Goal: Check status: Check status

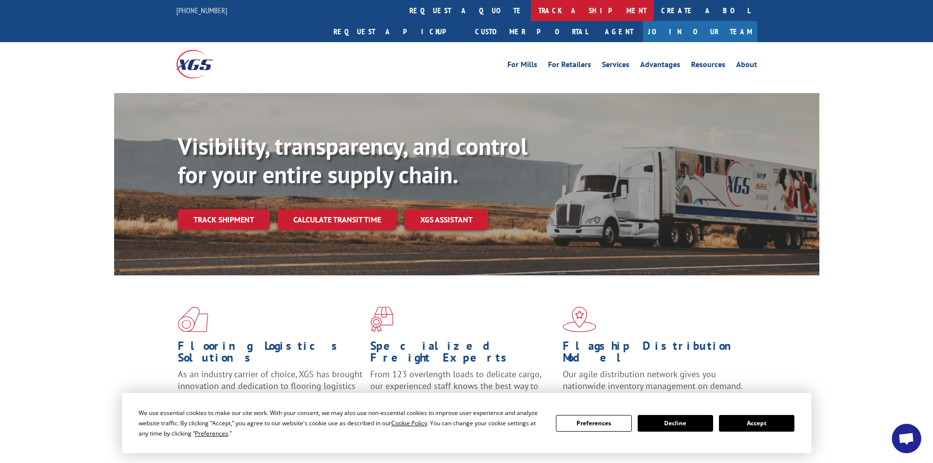
click at [531, 7] on link "track a shipment" at bounding box center [592, 10] width 123 height 21
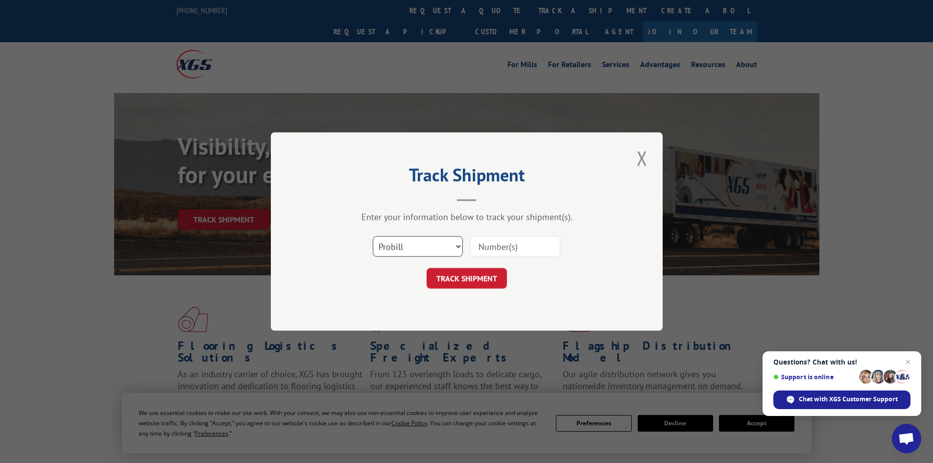
click at [396, 240] on select "Select category... Probill BOL PO" at bounding box center [418, 246] width 90 height 21
select select "bol"
click at [373, 236] on select "Select category... Probill BOL PO" at bounding box center [418, 246] width 90 height 21
click at [498, 245] on input at bounding box center [515, 246] width 90 height 21
paste input "5946091"
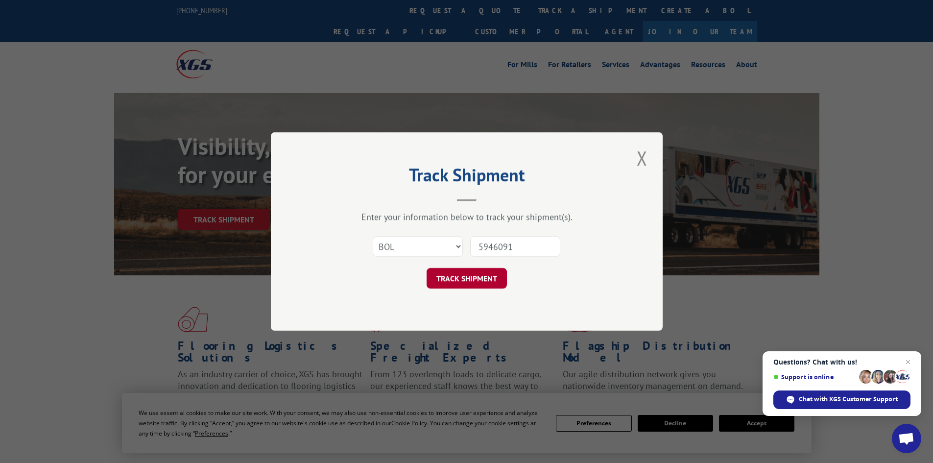
type input "5946091"
click at [478, 275] on button "TRACK SHIPMENT" at bounding box center [467, 278] width 80 height 21
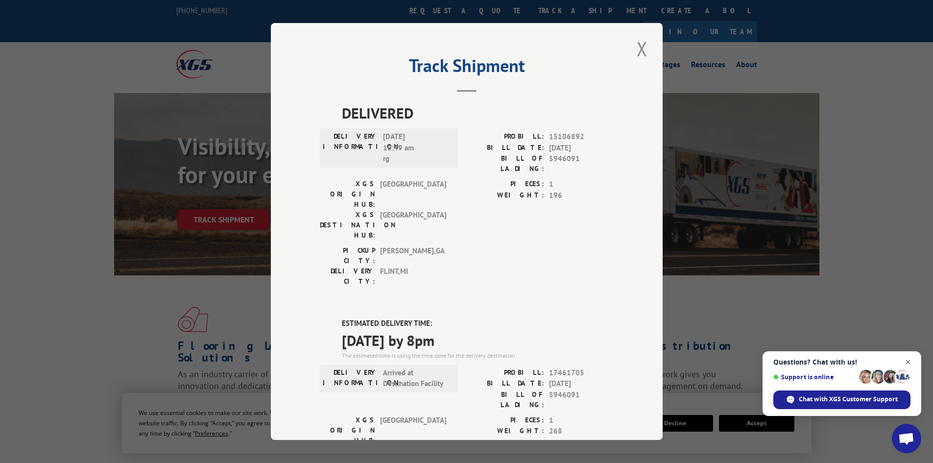
click at [909, 360] on span "Open chat" at bounding box center [908, 362] width 12 height 12
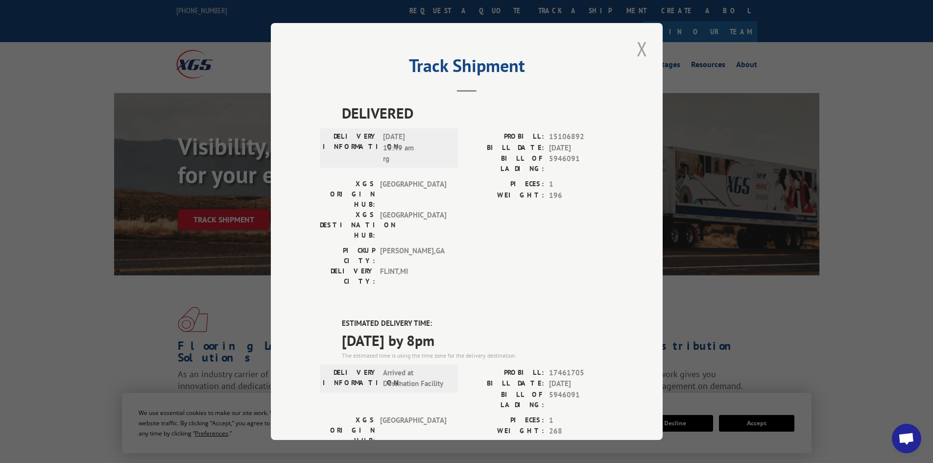
click at [636, 47] on button "Close modal" at bounding box center [642, 48] width 17 height 27
